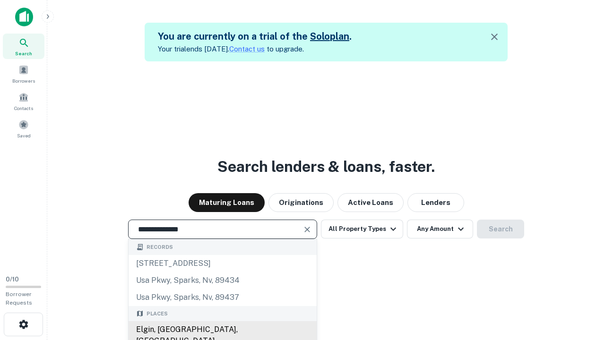
click at [222, 330] on div "Elgin, [GEOGRAPHIC_DATA], [GEOGRAPHIC_DATA]" at bounding box center [222, 335] width 188 height 28
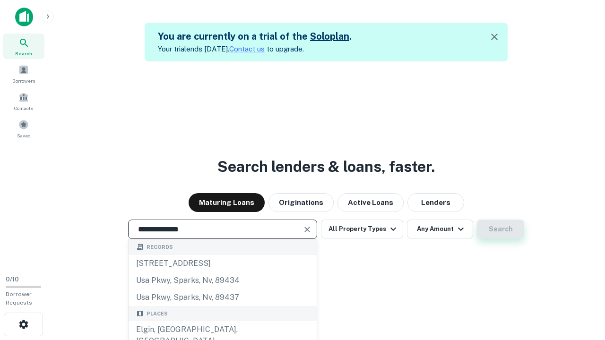
type input "**********"
click at [500, 229] on button "Search" at bounding box center [500, 229] width 47 height 19
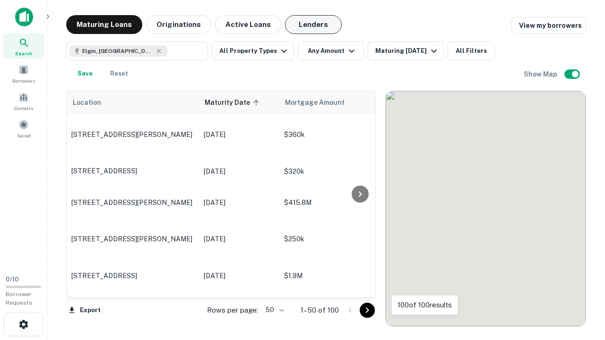
click at [313, 25] on button "Lenders" at bounding box center [313, 24] width 57 height 19
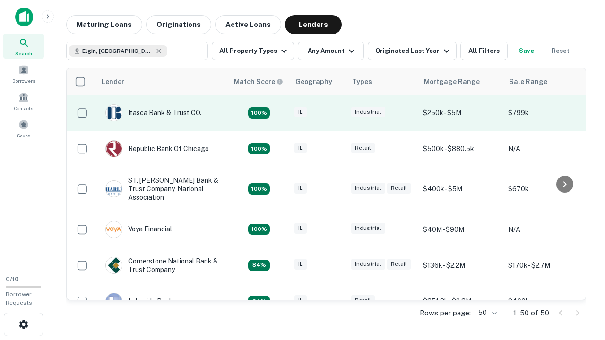
click at [335, 113] on div "IL" at bounding box center [317, 113] width 47 height 13
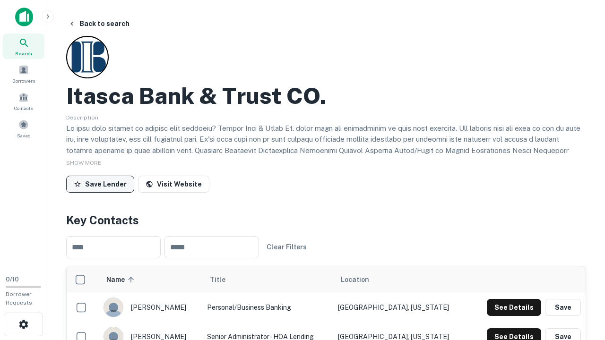
click at [100, 184] on button "Save Lender" at bounding box center [100, 184] width 68 height 17
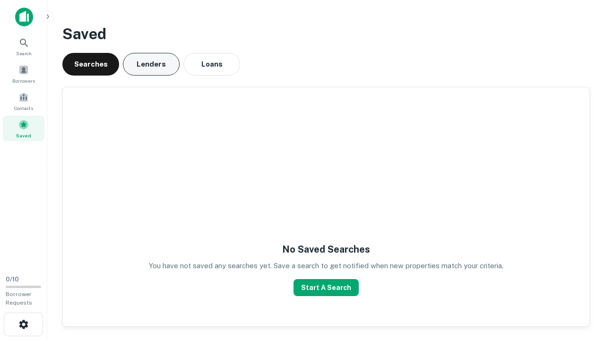
click at [151, 64] on button "Lenders" at bounding box center [151, 64] width 57 height 23
